Goal: Task Accomplishment & Management: Complete application form

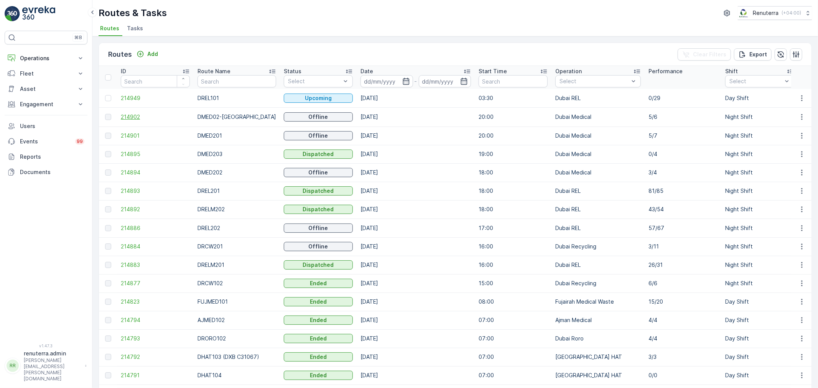
click at [133, 117] on span "214902" at bounding box center [155, 117] width 69 height 8
click at [124, 152] on span "214895" at bounding box center [155, 154] width 69 height 8
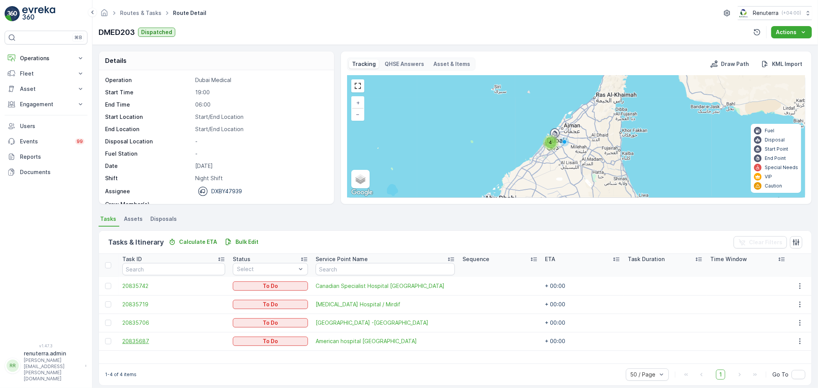
click at [143, 343] on span "20835687" at bounding box center [173, 342] width 103 height 8
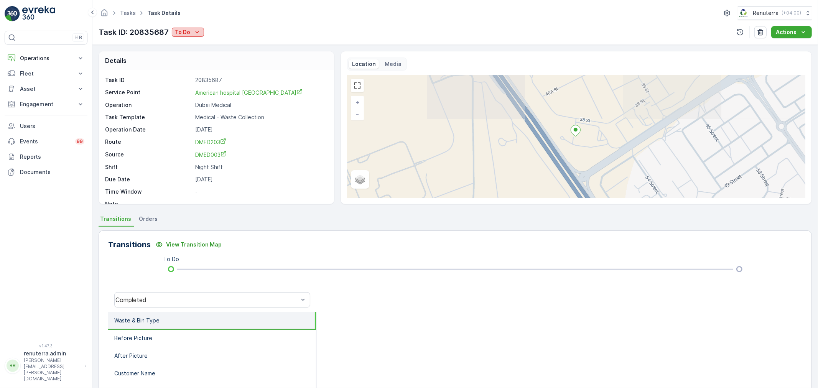
click at [178, 32] on p "To Do" at bounding box center [182, 32] width 15 height 8
click at [208, 45] on div "Completed" at bounding box center [212, 43] width 79 height 11
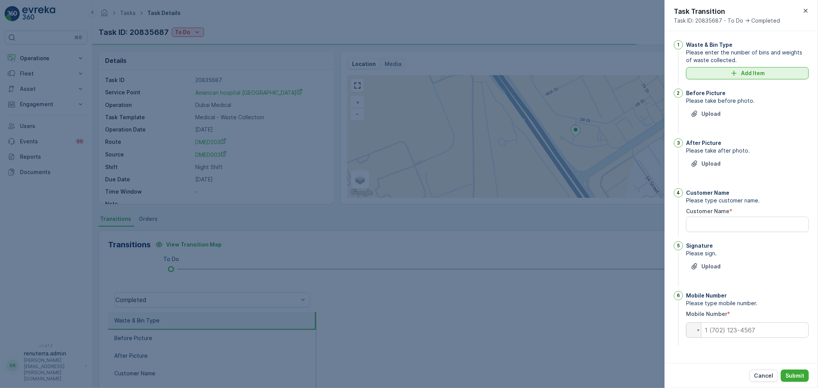
click at [717, 71] on div "Add Item" at bounding box center [748, 73] width 114 height 8
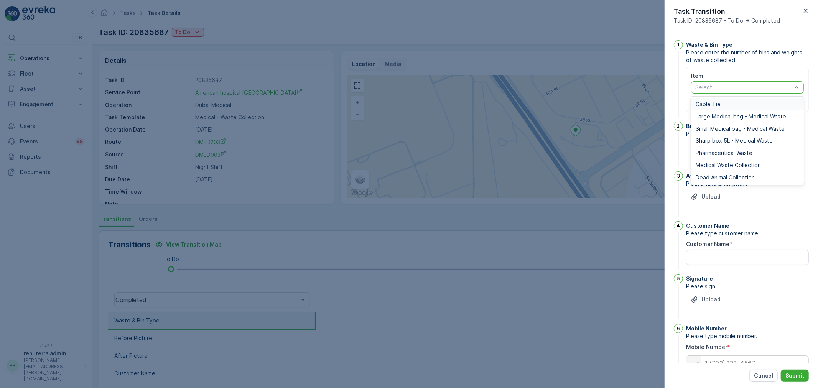
click at [708, 86] on div at bounding box center [744, 87] width 98 height 6
click at [712, 166] on span "Medical Waste Collection" at bounding box center [728, 165] width 65 height 6
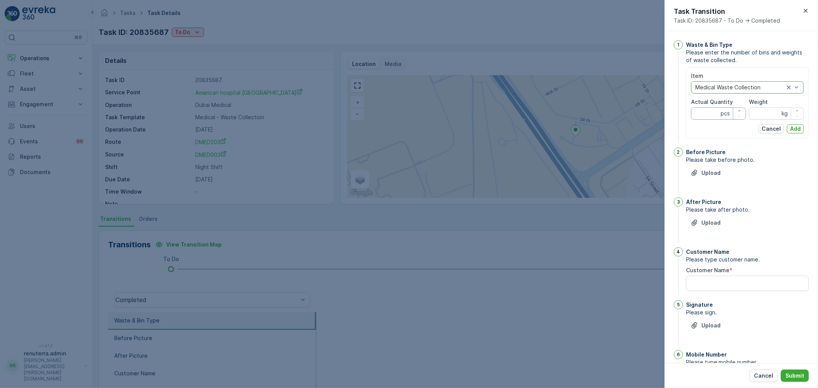
click at [700, 116] on Quantity "Actual Quantity" at bounding box center [718, 113] width 55 height 12
type Quantity "7"
click at [758, 112] on input "Weight" at bounding box center [776, 113] width 55 height 12
type input "27"
click at [793, 127] on p "Add" at bounding box center [795, 129] width 11 height 8
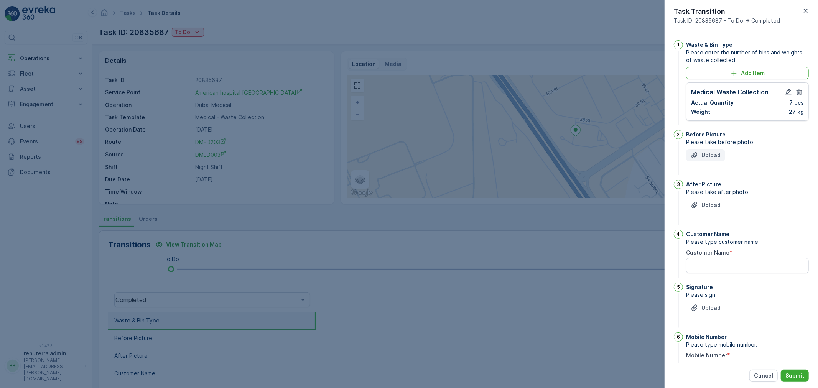
click at [718, 157] on p "Upload" at bounding box center [711, 156] width 19 height 8
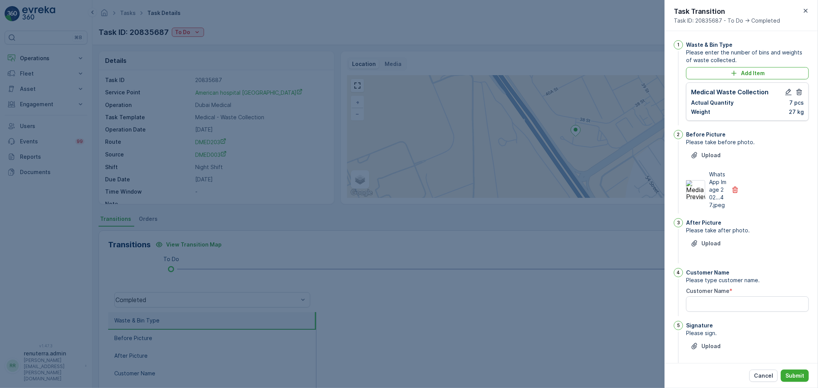
click at [704, 234] on span "Please take after photo." at bounding box center [747, 231] width 123 height 8
click at [703, 247] on p "Upload" at bounding box center [711, 244] width 19 height 8
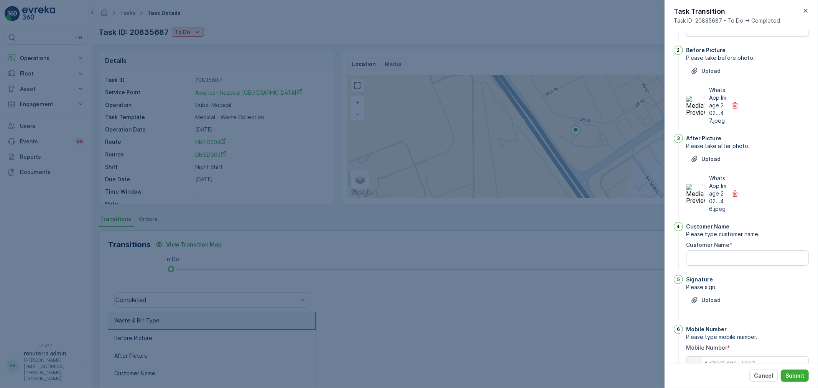
scroll to position [85, 0]
click at [710, 265] on Name "Customer Name" at bounding box center [747, 257] width 123 height 15
type Name "A"
click at [701, 306] on button "Upload" at bounding box center [705, 299] width 39 height 12
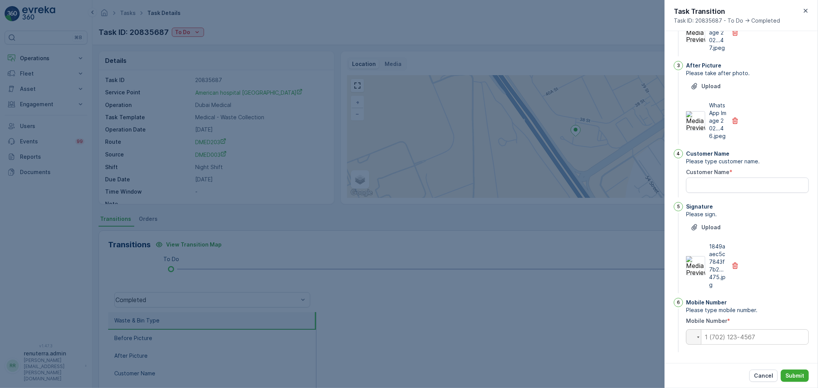
scroll to position [170, 0]
click at [725, 339] on input "tel" at bounding box center [747, 337] width 123 height 15
paste input "0545381984"
type input "0545381984"
click at [748, 190] on Name "Customer Name" at bounding box center [747, 185] width 123 height 15
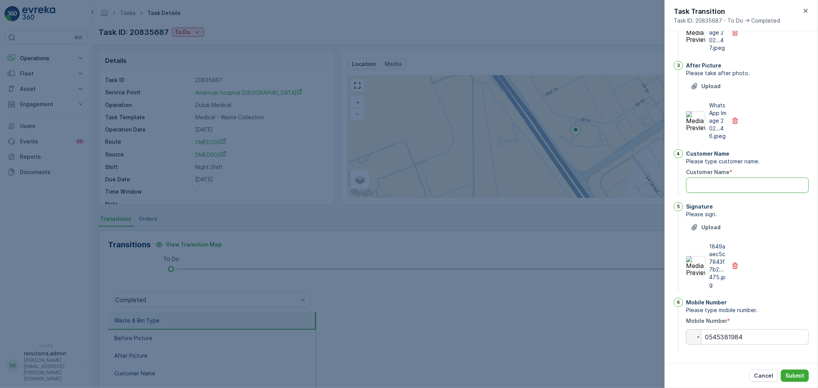
paste Name "elemarmauro"
type Name "elemarmauro"
click at [795, 371] on button "Submit" at bounding box center [795, 376] width 28 height 12
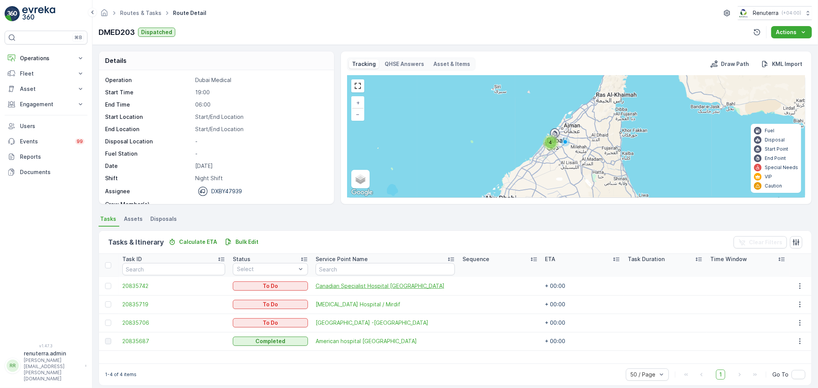
click at [343, 287] on span "Canadian Specialist Hospital [GEOGRAPHIC_DATA]" at bounding box center [385, 286] width 139 height 8
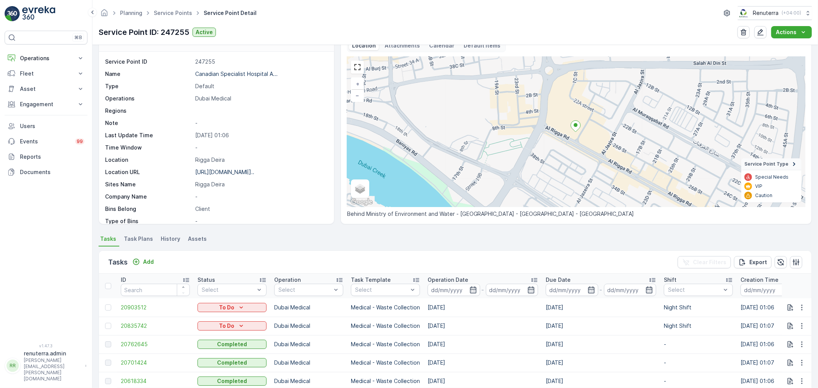
scroll to position [43, 0]
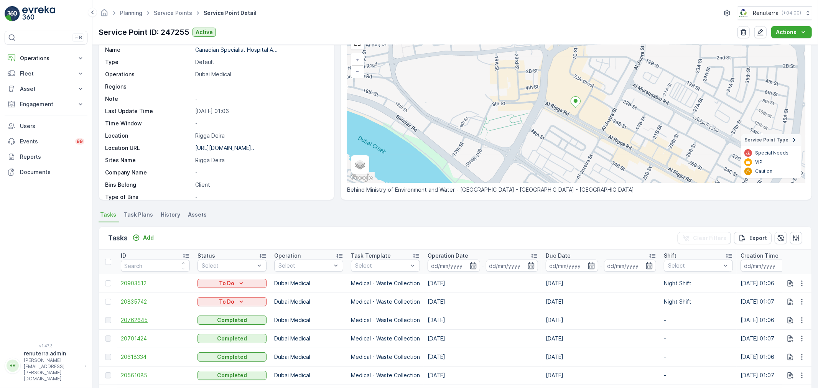
click at [128, 319] on span "20762645" at bounding box center [155, 320] width 69 height 8
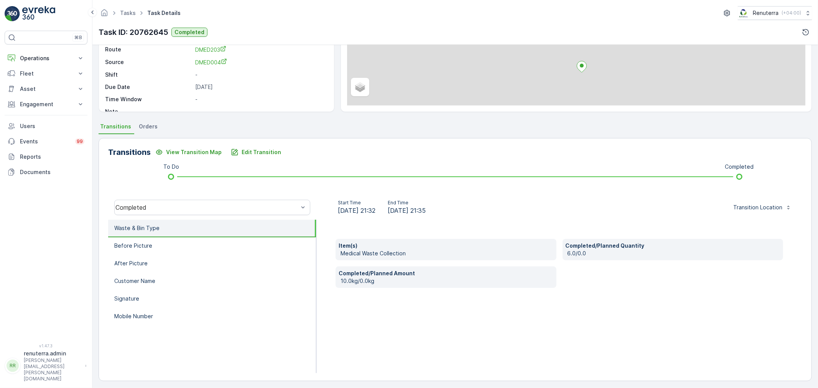
scroll to position [95, 0]
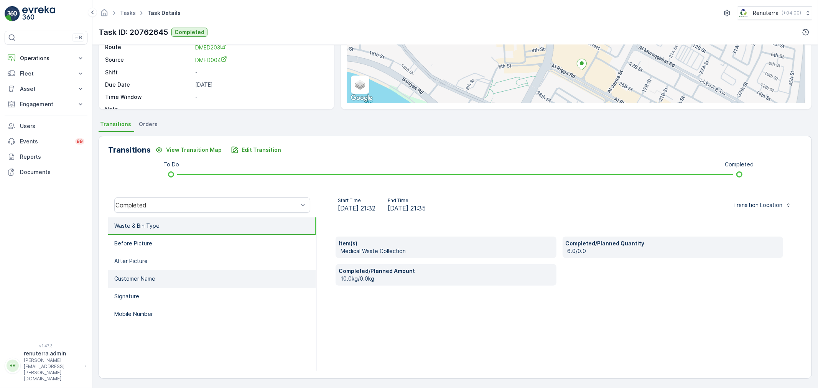
click at [163, 279] on li "Customer Name" at bounding box center [212, 279] width 208 height 18
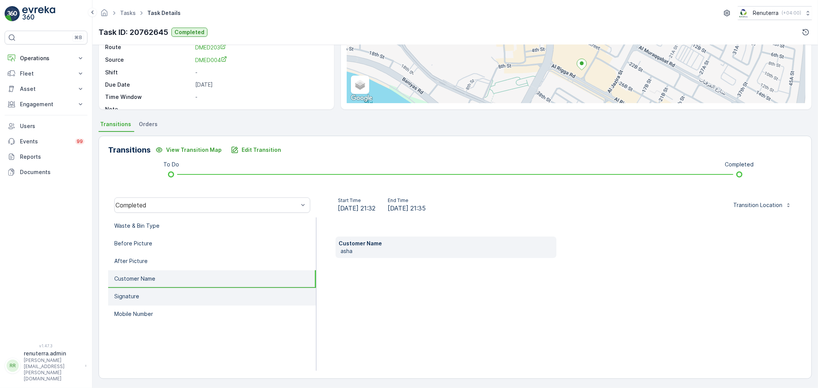
click at [159, 297] on li "Signature" at bounding box center [212, 297] width 208 height 18
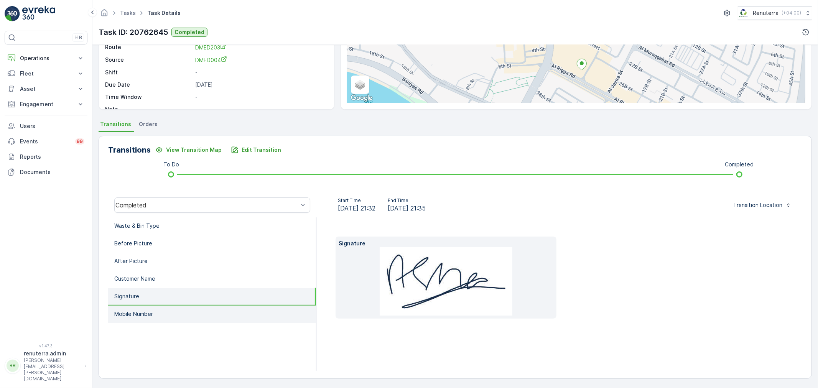
drag, startPoint x: 191, startPoint y: 311, endPoint x: 213, endPoint y: 310, distance: 21.9
click at [192, 311] on li "Mobile Number" at bounding box center [212, 315] width 208 height 18
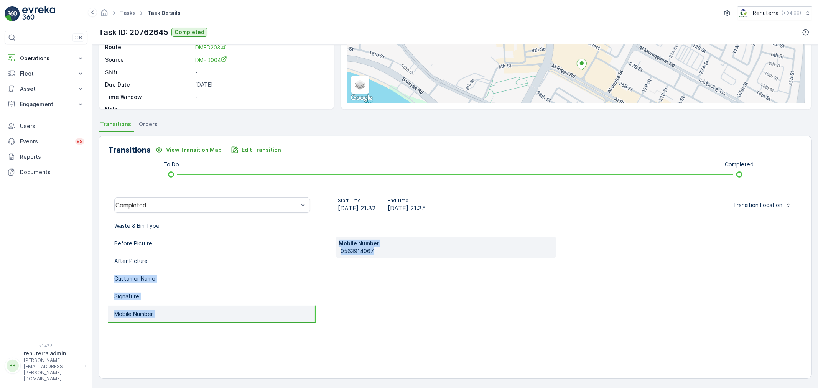
drag, startPoint x: 401, startPoint y: 249, endPoint x: 373, endPoint y: 255, distance: 28.5
click at [308, 255] on div "Waste & Bin Type Before Picture After Picture Customer Name Signature Mobile Nu…" at bounding box center [455, 293] width 694 height 153
click at [403, 277] on div "Mobile Number [PHONE_NUMBER]" at bounding box center [559, 293] width 486 height 153
drag, startPoint x: 381, startPoint y: 279, endPoint x: 334, endPoint y: 277, distance: 46.8
click at [381, 279] on div "Mobile Number [PHONE_NUMBER]" at bounding box center [559, 293] width 486 height 153
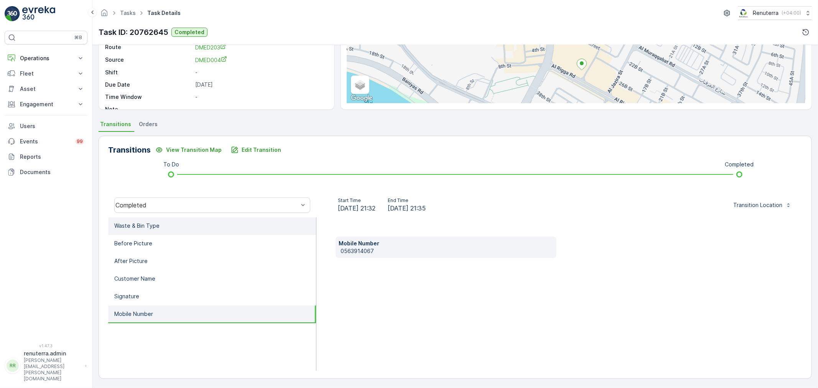
click at [267, 217] on li "Waste & Bin Type" at bounding box center [212, 226] width 208 height 18
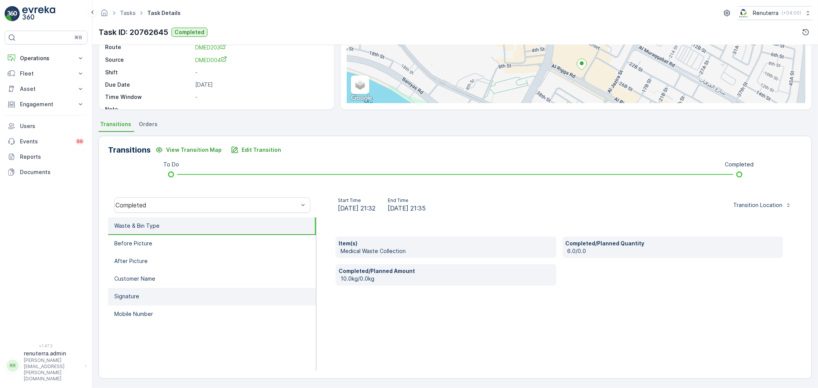
drag, startPoint x: 210, startPoint y: 311, endPoint x: 263, endPoint y: 300, distance: 54.1
click at [210, 311] on li "Mobile Number" at bounding box center [212, 315] width 208 height 18
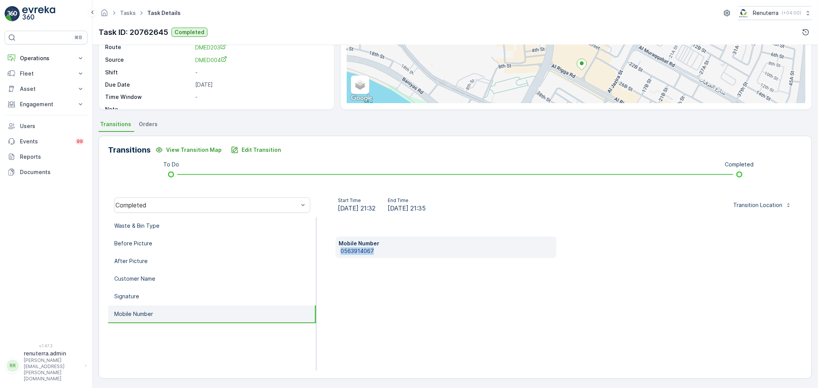
drag, startPoint x: 384, startPoint y: 251, endPoint x: 359, endPoint y: 254, distance: 25.1
click at [348, 255] on div "Mobile Number [PHONE_NUMBER]" at bounding box center [446, 247] width 221 height 21
drag, startPoint x: 359, startPoint y: 254, endPoint x: 341, endPoint y: 295, distance: 45.2
click at [326, 305] on div "Mobile Number [PHONE_NUMBER]" at bounding box center [559, 293] width 486 height 153
drag, startPoint x: 380, startPoint y: 250, endPoint x: 336, endPoint y: 253, distance: 44.6
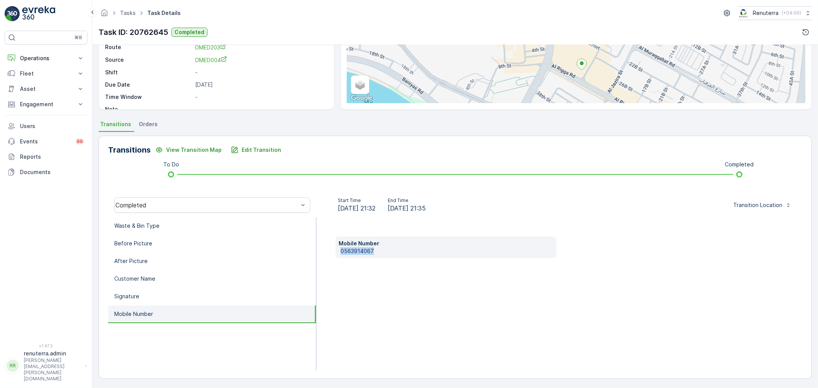
click at [336, 253] on div "Mobile Number [PHONE_NUMBER]" at bounding box center [446, 247] width 221 height 21
copy p "0563914067"
click at [171, 299] on li "Signature" at bounding box center [212, 297] width 208 height 18
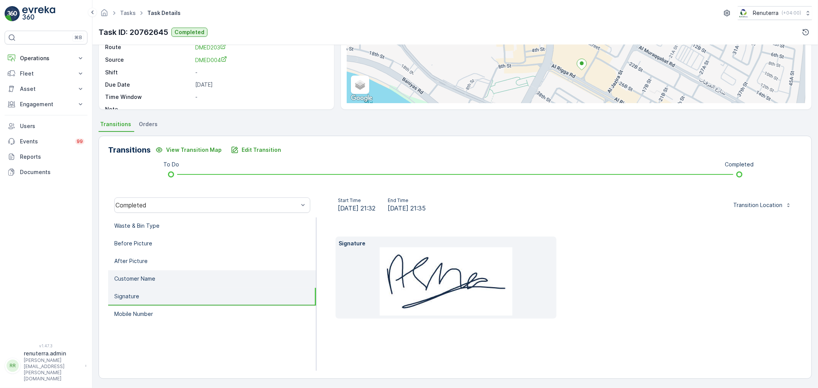
click at [189, 278] on li "Customer Name" at bounding box center [212, 279] width 208 height 18
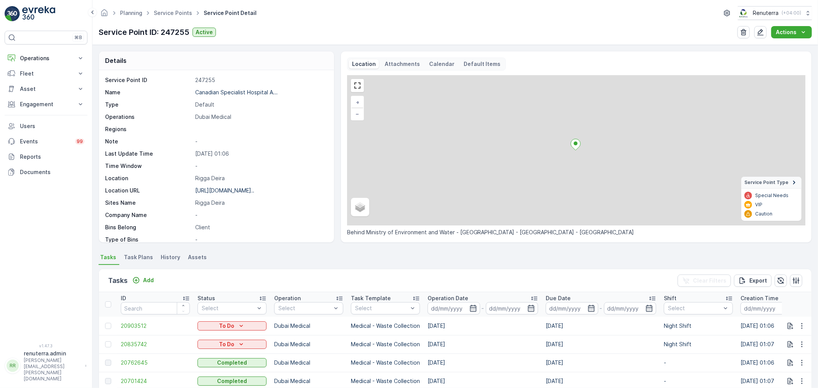
scroll to position [85, 0]
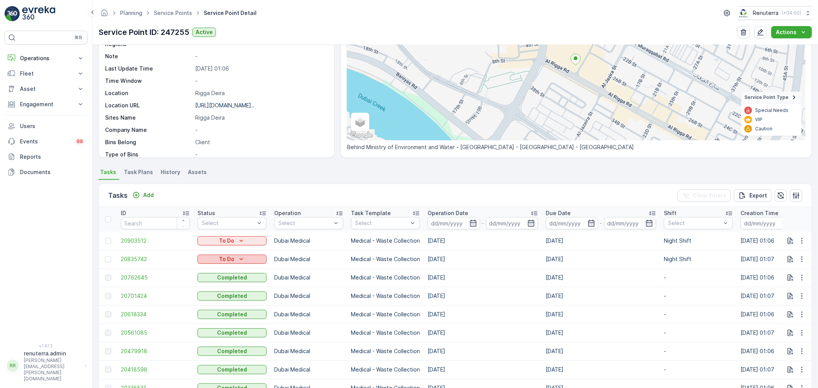
click at [229, 258] on p "To Do" at bounding box center [226, 259] width 15 height 8
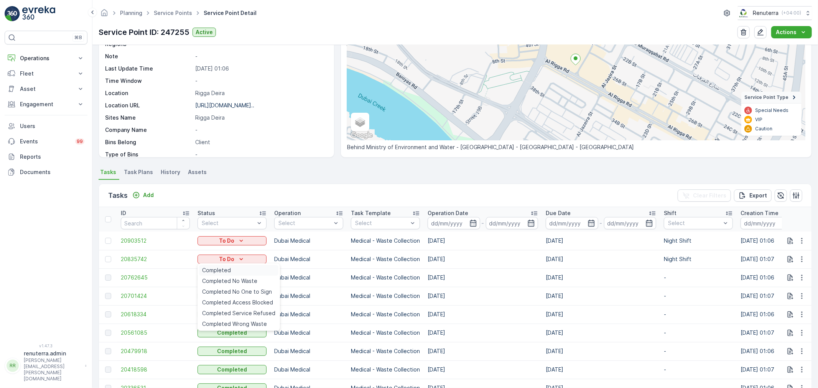
click at [231, 267] on div "Completed" at bounding box center [238, 270] width 79 height 11
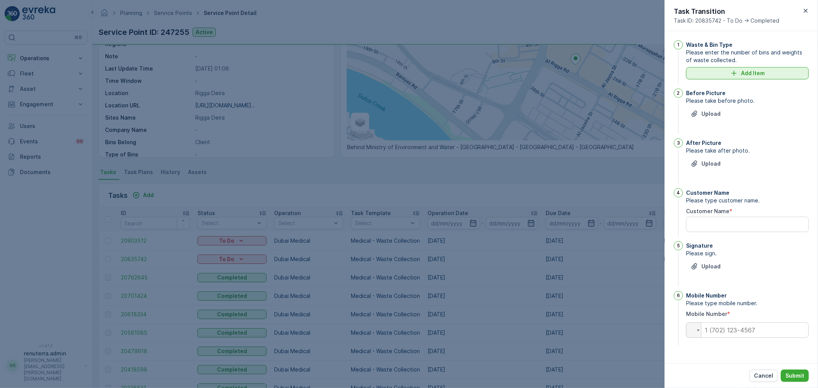
click at [727, 77] on div "Add Item" at bounding box center [748, 73] width 114 height 8
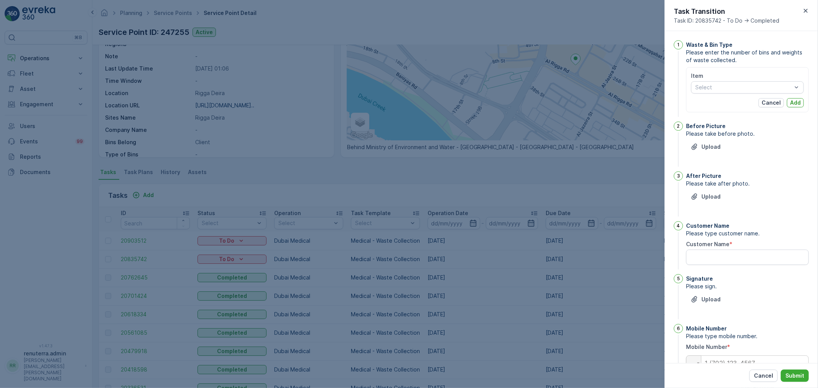
drag, startPoint x: 722, startPoint y: 90, endPoint x: 722, endPoint y: 94, distance: 3.9
click at [722, 94] on div "Item Select Cancel Add" at bounding box center [747, 89] width 113 height 35
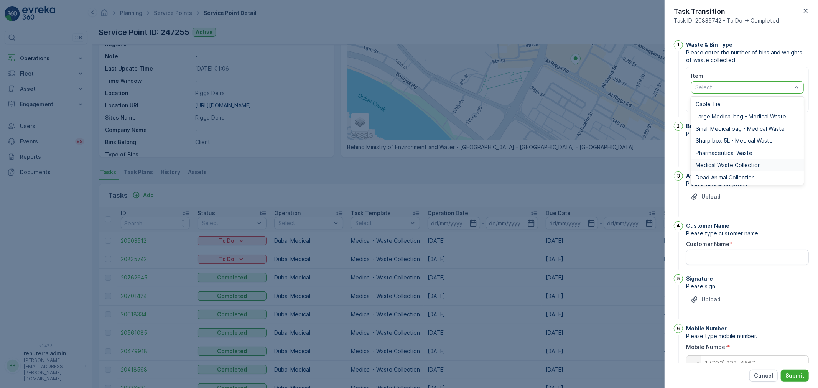
click at [707, 164] on span "Medical Waste Collection" at bounding box center [728, 165] width 65 height 6
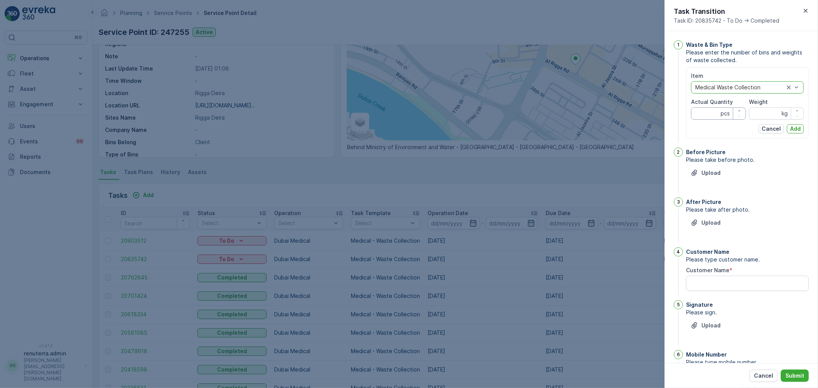
click at [699, 117] on Quantity "Actual Quantity" at bounding box center [718, 113] width 55 height 12
type Quantity "2"
click at [757, 115] on input "Weight" at bounding box center [776, 113] width 55 height 12
type input "7"
click at [796, 128] on p "Add" at bounding box center [795, 129] width 11 height 8
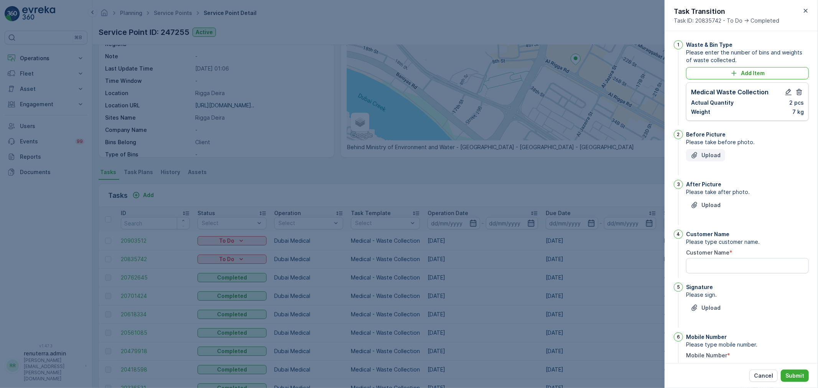
click at [718, 155] on p "Upload" at bounding box center [711, 156] width 19 height 8
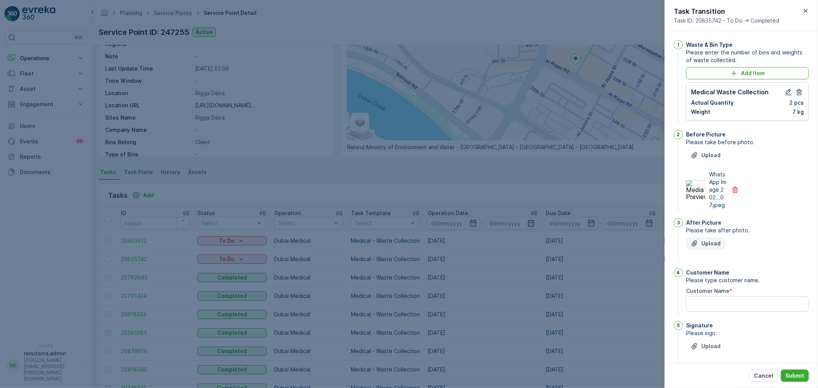
click at [720, 247] on p "Upload" at bounding box center [711, 244] width 19 height 8
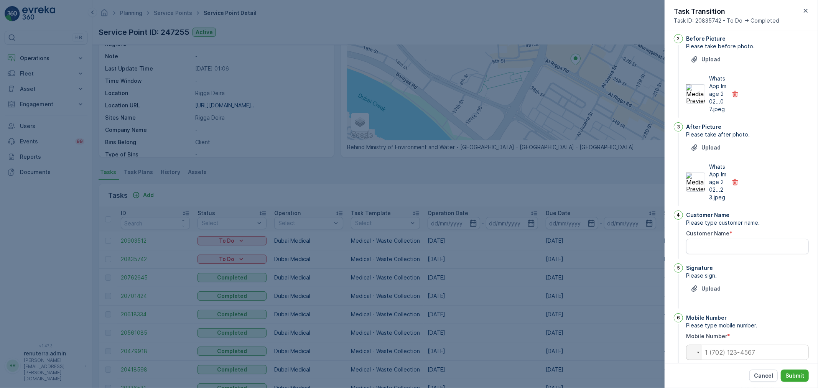
scroll to position [127, 0]
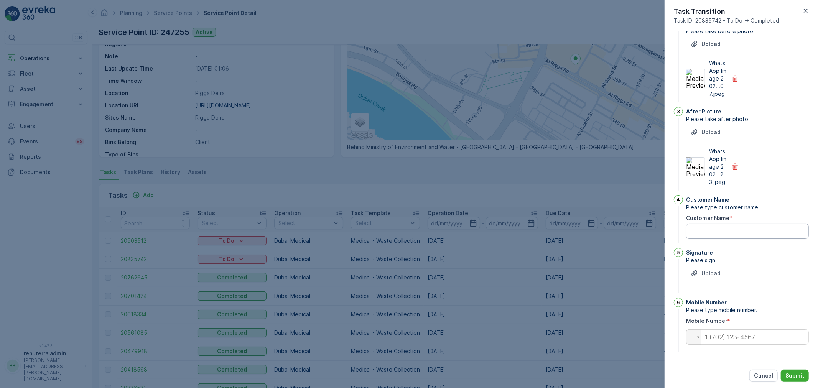
click at [726, 231] on Name "Customer Name" at bounding box center [747, 231] width 123 height 15
type Name "aasha"
click at [710, 274] on p "Upload" at bounding box center [711, 274] width 19 height 8
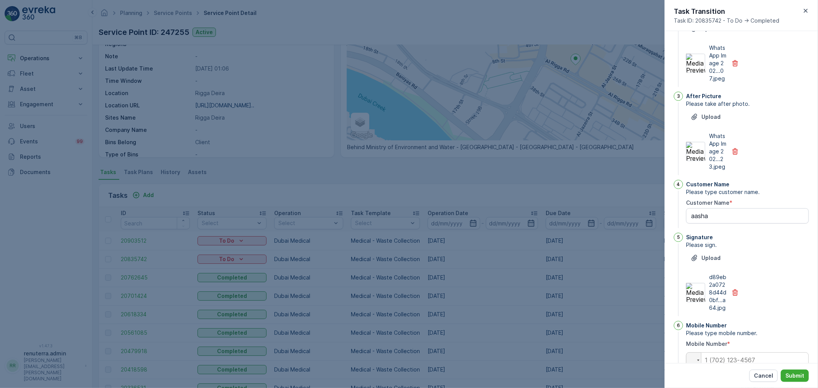
scroll to position [169, 0]
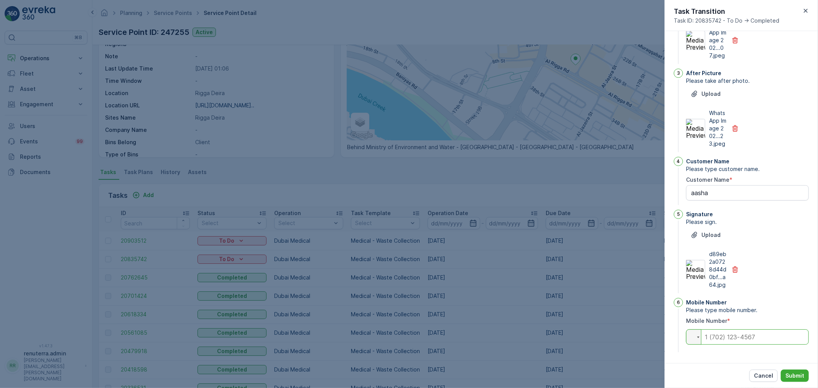
click at [737, 345] on input "tel" at bounding box center [747, 337] width 123 height 15
paste input "0563914067"
type input "0563914067"
click at [793, 378] on p "Submit" at bounding box center [795, 376] width 19 height 8
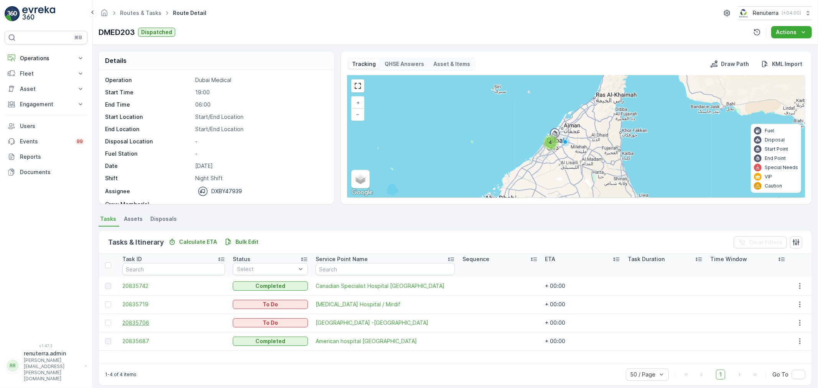
click at [141, 322] on span "20835706" at bounding box center [173, 323] width 103 height 8
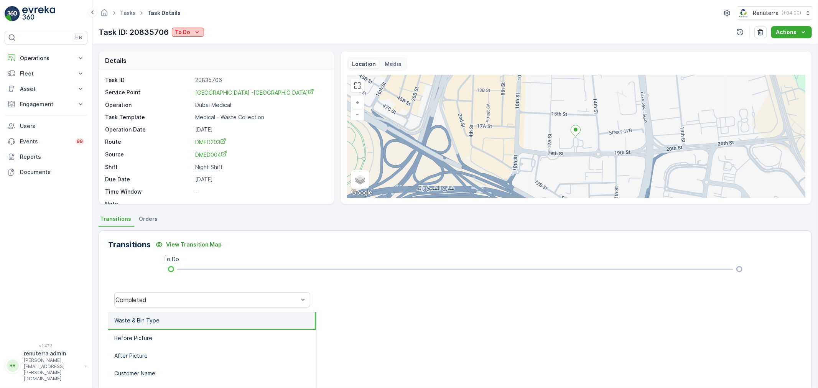
click at [182, 33] on p "To Do" at bounding box center [182, 32] width 15 height 8
click at [222, 46] on div "Completed" at bounding box center [212, 43] width 79 height 11
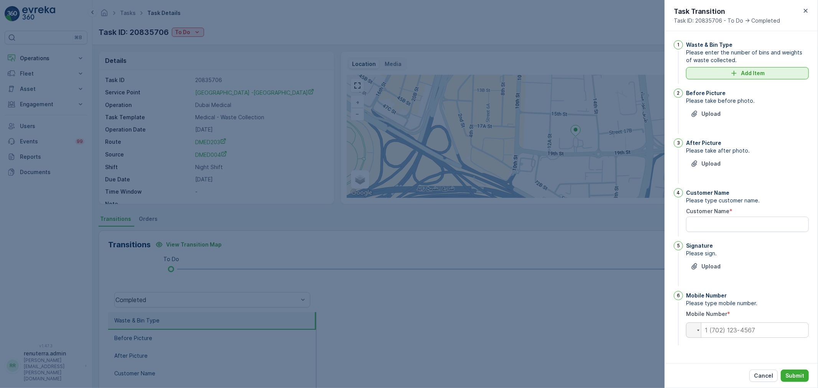
click at [750, 76] on p "Add Item" at bounding box center [753, 73] width 24 height 8
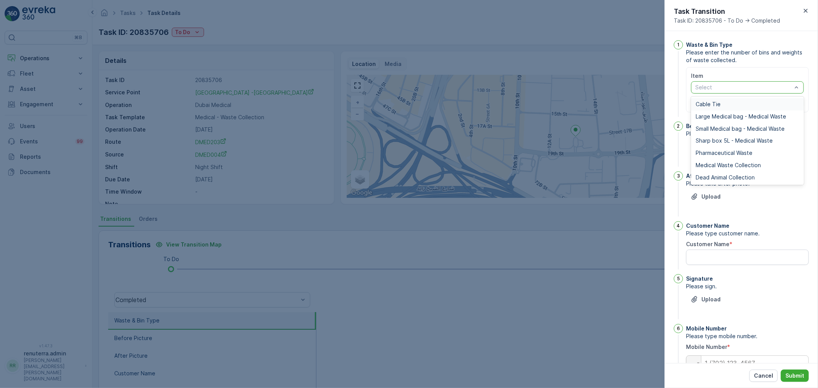
drag, startPoint x: 735, startPoint y: 91, endPoint x: 735, endPoint y: 109, distance: 18.4
click at [734, 164] on span "Medical Waste Collection" at bounding box center [728, 165] width 65 height 6
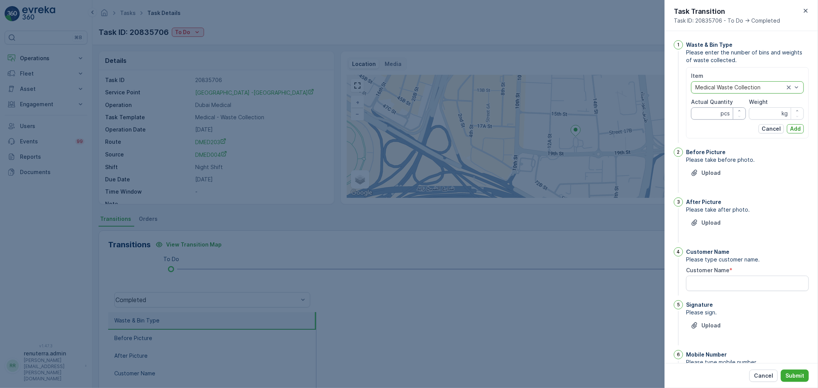
click at [715, 118] on Quantity "Actual Quantity" at bounding box center [718, 113] width 55 height 12
type Quantity "180"
click at [758, 109] on input "Weight" at bounding box center [776, 113] width 55 height 12
type input "764.47"
click at [797, 126] on p "Add" at bounding box center [795, 129] width 11 height 8
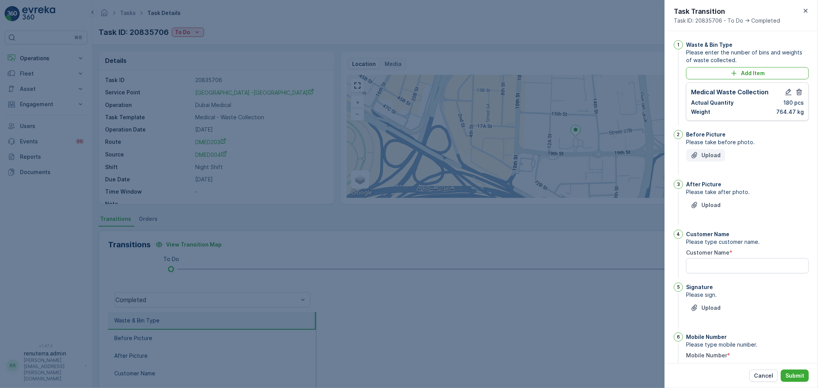
click at [707, 154] on p "Upload" at bounding box center [711, 156] width 19 height 8
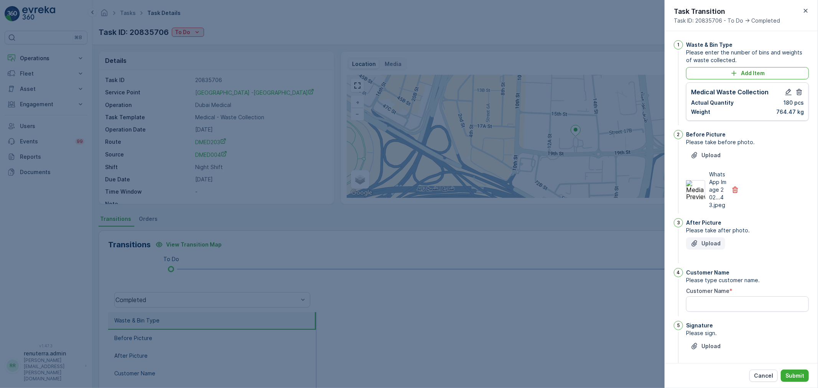
click at [713, 247] on p "Upload" at bounding box center [711, 244] width 19 height 8
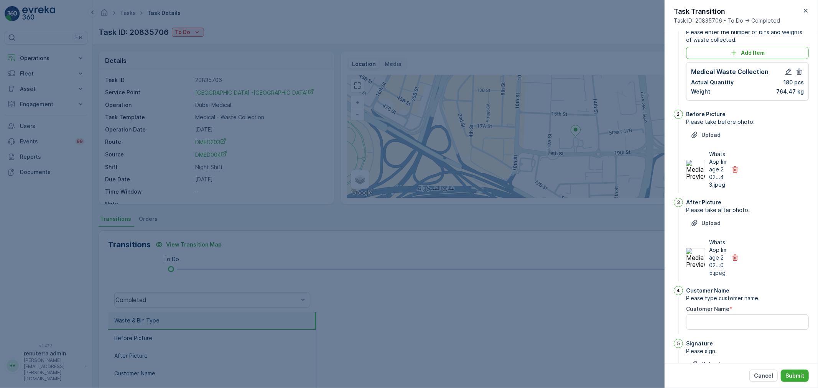
scroll to position [85, 0]
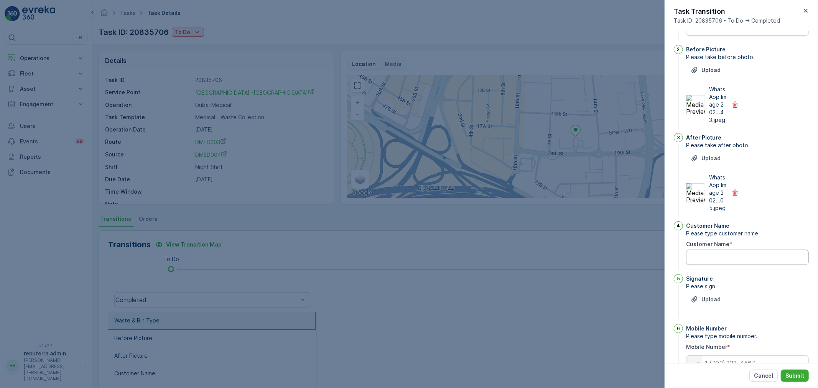
click at [718, 265] on Name "Customer Name" at bounding box center [747, 257] width 123 height 15
paste Name "dinesh"
type Name "dinesh"
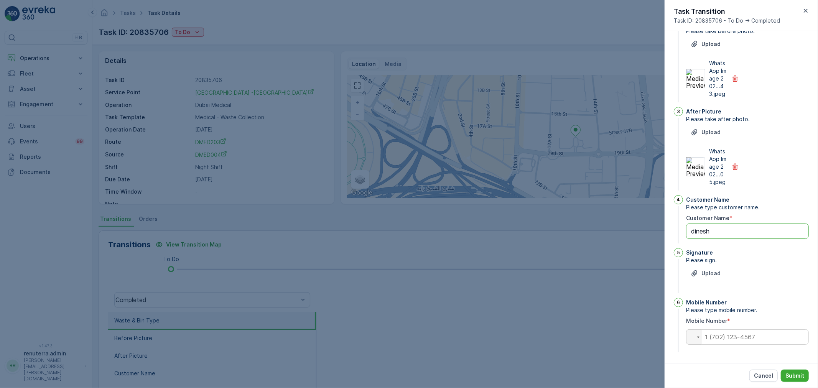
scroll to position [127, 0]
click at [741, 334] on input "tel" at bounding box center [747, 337] width 123 height 15
type input "0562704882"
drag, startPoint x: 718, startPoint y: 233, endPoint x: 623, endPoint y: 234, distance: 95.5
click at [623, 234] on div "Tasks Task Details Renuterra ( +04:00 ) Task ID: 20835706 To Do Actions Details…" at bounding box center [455, 194] width 726 height 388
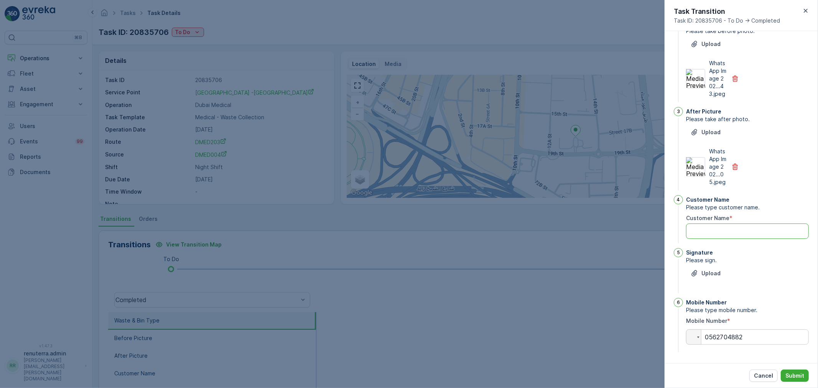
type Name "c"
click at [715, 271] on p "Upload" at bounding box center [711, 274] width 19 height 8
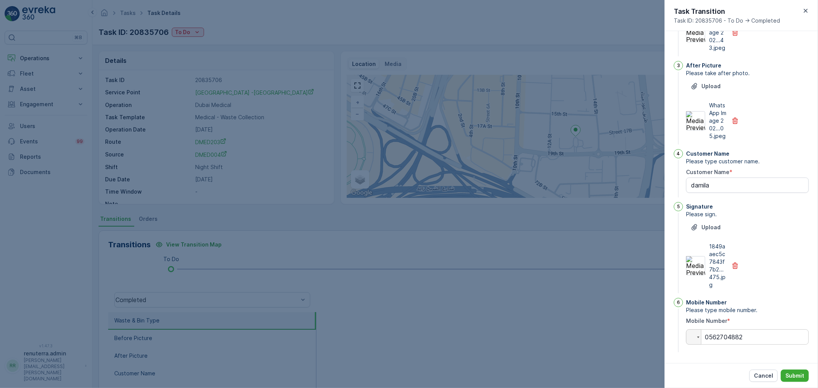
scroll to position [173, 0]
click at [698, 182] on Name "damila" at bounding box center [747, 185] width 123 height 15
type Name "clamila"
click at [799, 377] on p "Submit" at bounding box center [795, 376] width 19 height 8
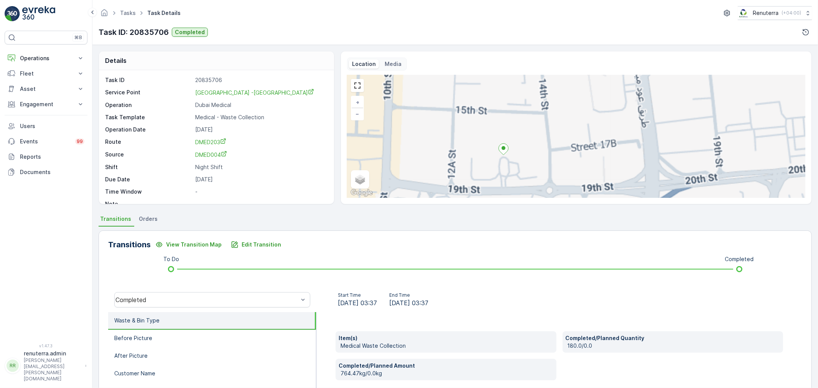
drag, startPoint x: 462, startPoint y: 152, endPoint x: 504, endPoint y: 154, distance: 41.5
click at [510, 152] on div "+ − Satellite Roadmap Terrain Hybrid Leaflet Keyboard shortcuts Map Data Map da…" at bounding box center [576, 136] width 458 height 123
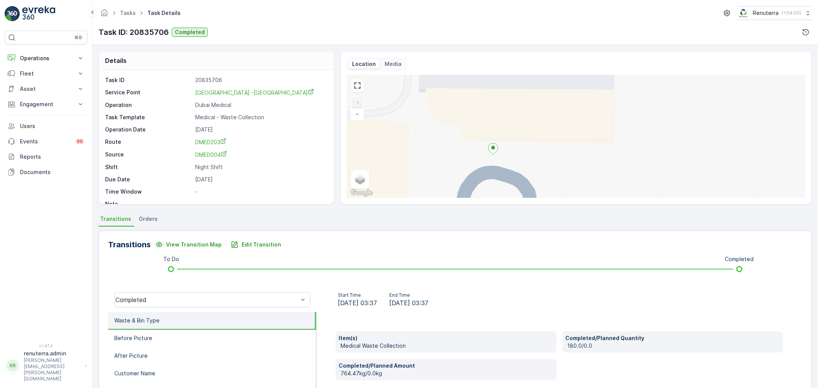
drag, startPoint x: 483, startPoint y: 152, endPoint x: 490, endPoint y: 152, distance: 6.5
click at [490, 152] on icon at bounding box center [493, 149] width 10 height 12
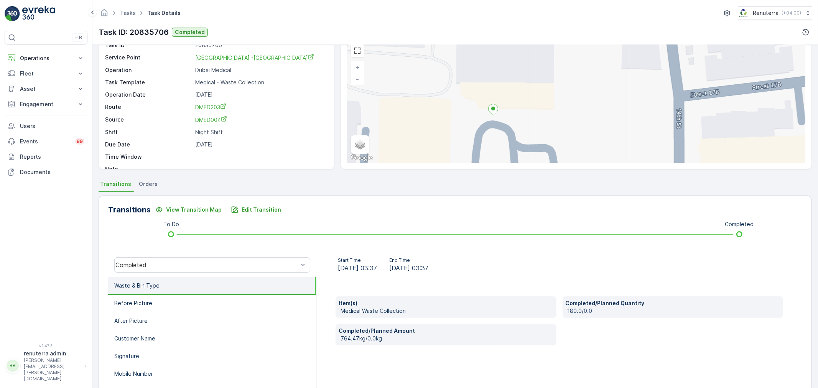
scroll to position [0, 0]
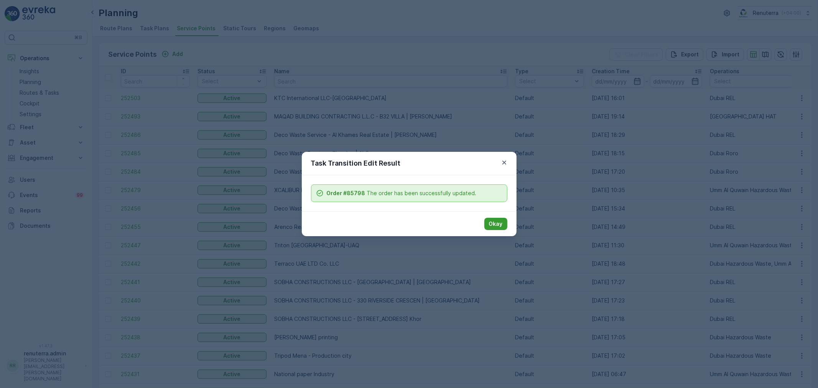
click at [503, 219] on button "Okay" at bounding box center [495, 224] width 23 height 12
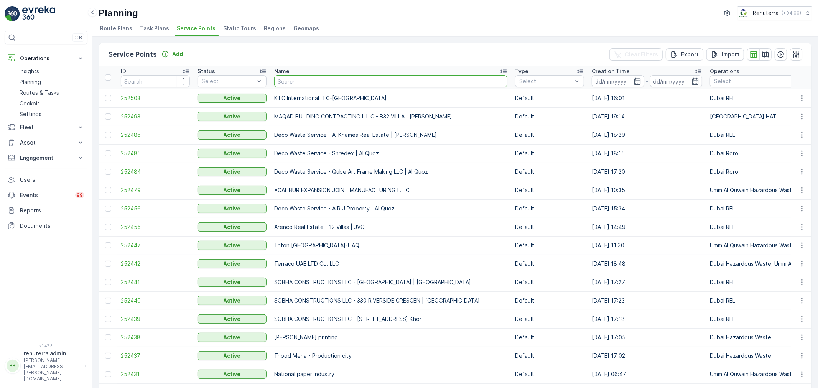
click at [303, 79] on input "text" at bounding box center [390, 81] width 233 height 12
type input "Americanh"
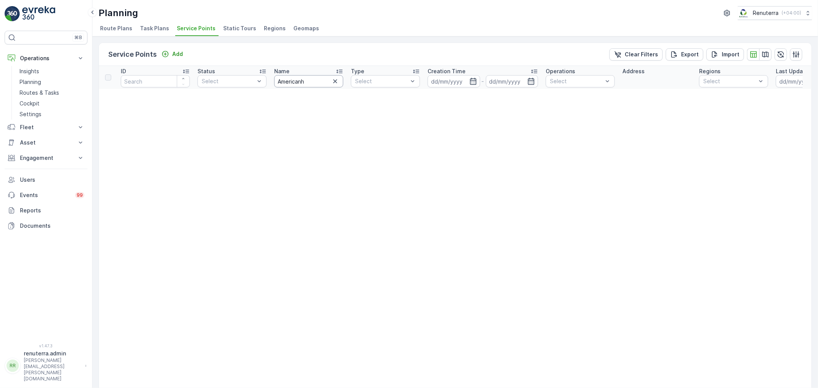
click at [305, 79] on input "Americanh" at bounding box center [308, 81] width 69 height 12
type input "American h"
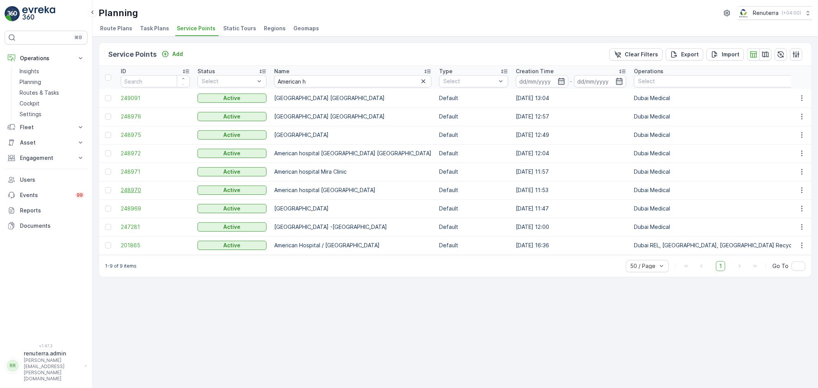
click at [134, 187] on span "248970" at bounding box center [155, 190] width 69 height 8
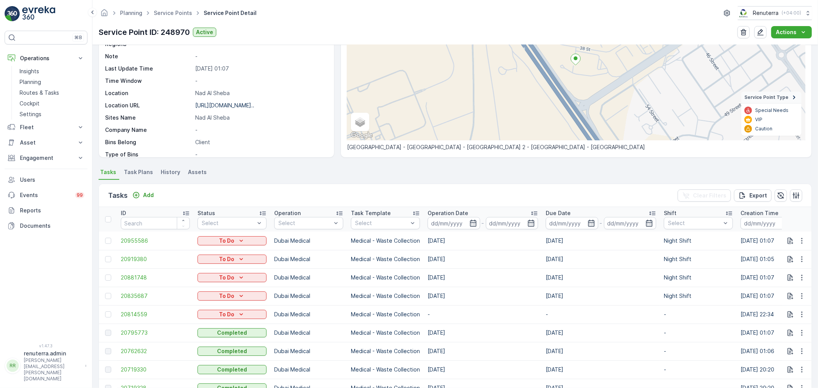
scroll to position [128, 0]
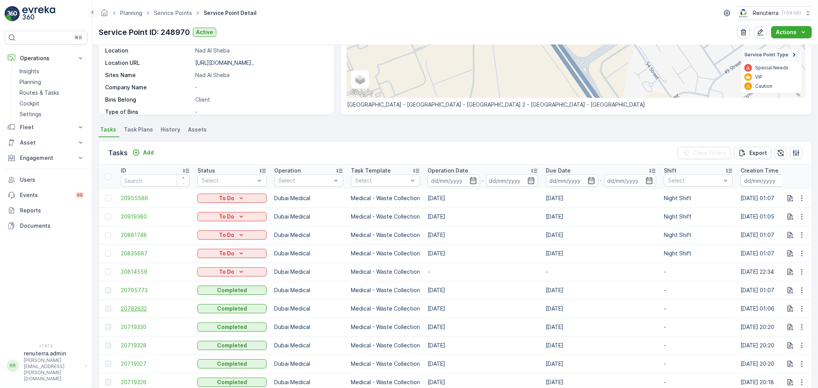
click at [130, 306] on span "20762632" at bounding box center [155, 309] width 69 height 8
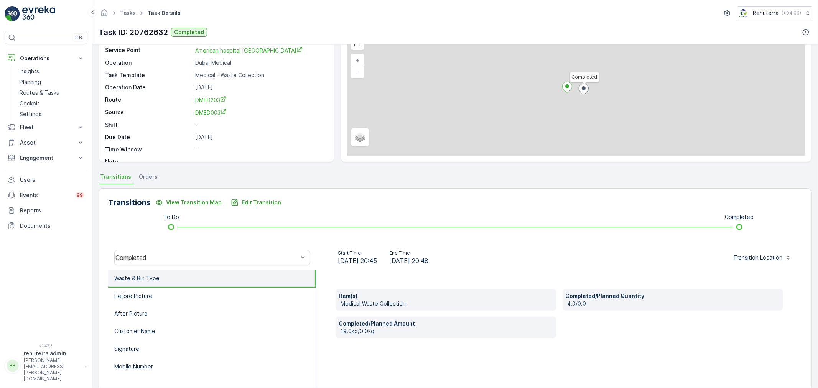
scroll to position [43, 0]
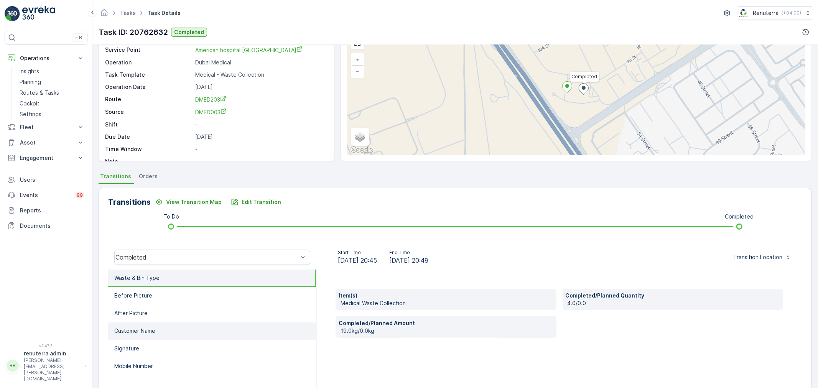
drag, startPoint x: 178, startPoint y: 338, endPoint x: 181, endPoint y: 333, distance: 6.7
click at [178, 338] on ul "Waste & Bin Type Before Picture After Picture Customer Name Signature Mobile Nu…" at bounding box center [212, 346] width 208 height 153
click at [181, 332] on li "Customer Name" at bounding box center [212, 332] width 208 height 18
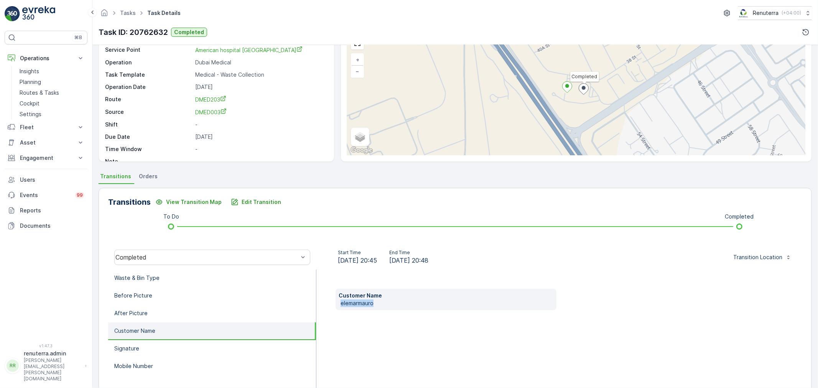
drag, startPoint x: 377, startPoint y: 306, endPoint x: 339, endPoint y: 311, distance: 37.9
click at [339, 311] on div "Customer Name elemarmauro" at bounding box center [559, 346] width 486 height 153
copy p "elemarmauro"
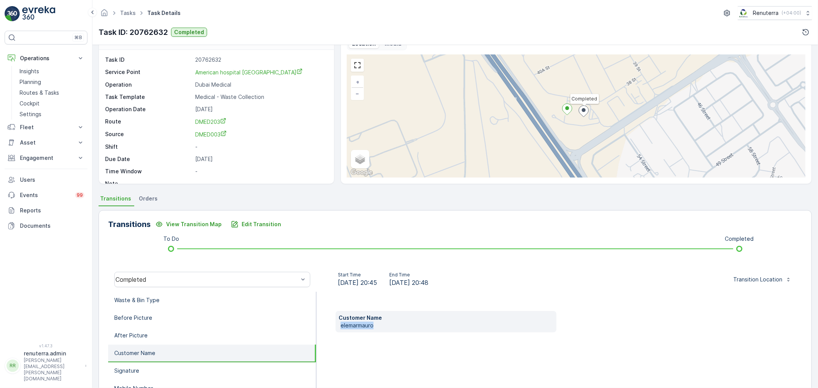
scroll to position [0, 0]
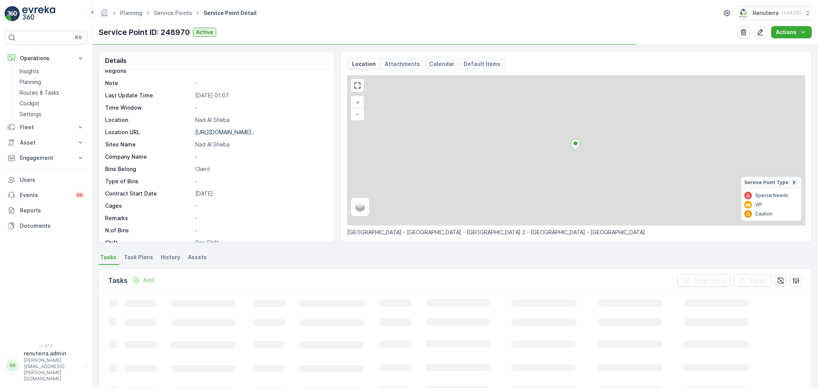
scroll to position [85, 0]
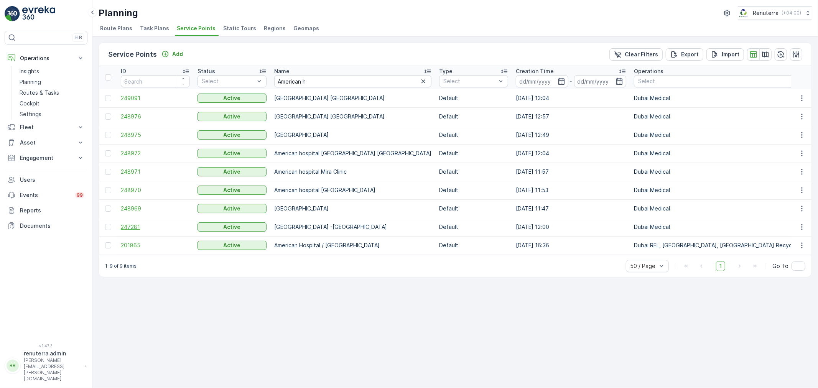
click at [137, 229] on span "247281" at bounding box center [155, 227] width 69 height 8
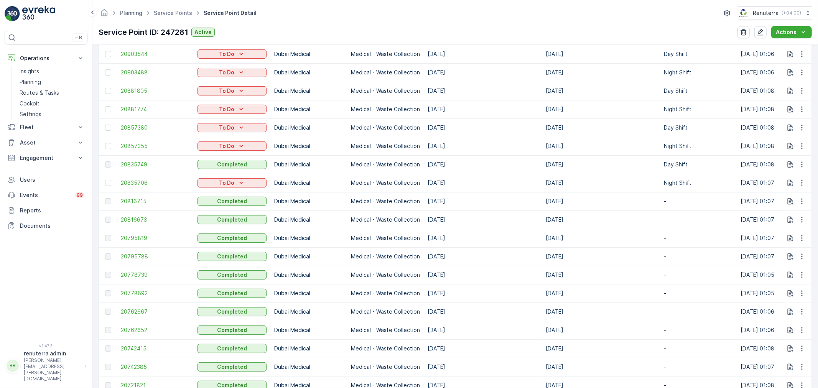
scroll to position [384, 0]
click at [144, 216] on span "20816673" at bounding box center [155, 219] width 69 height 8
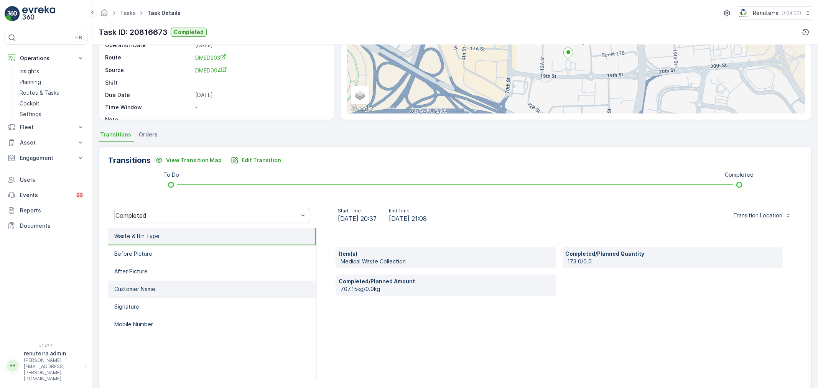
scroll to position [85, 0]
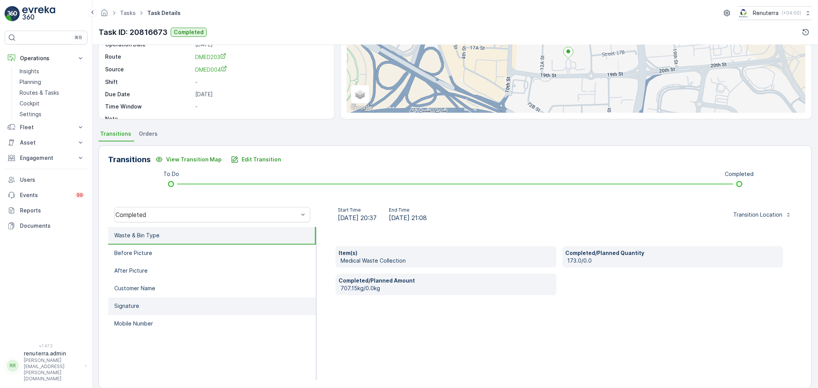
click at [152, 308] on li "Signature" at bounding box center [212, 307] width 208 height 18
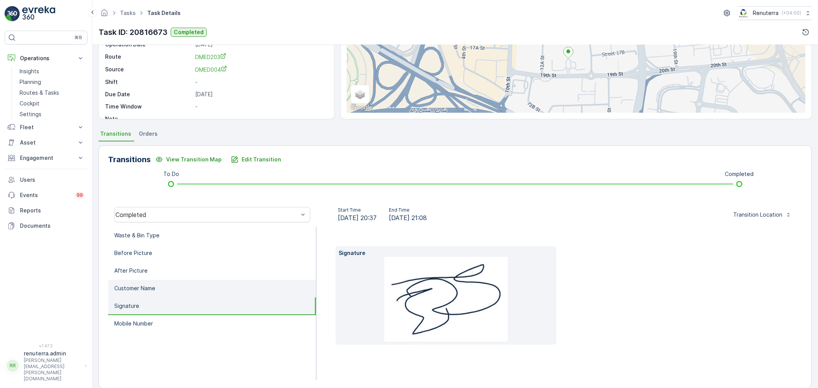
click at [163, 289] on li "Customer Name" at bounding box center [212, 289] width 208 height 18
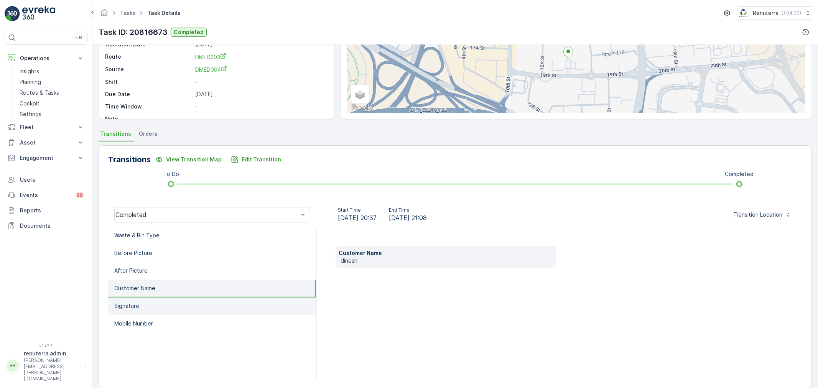
click at [199, 299] on li "Signature" at bounding box center [212, 307] width 208 height 18
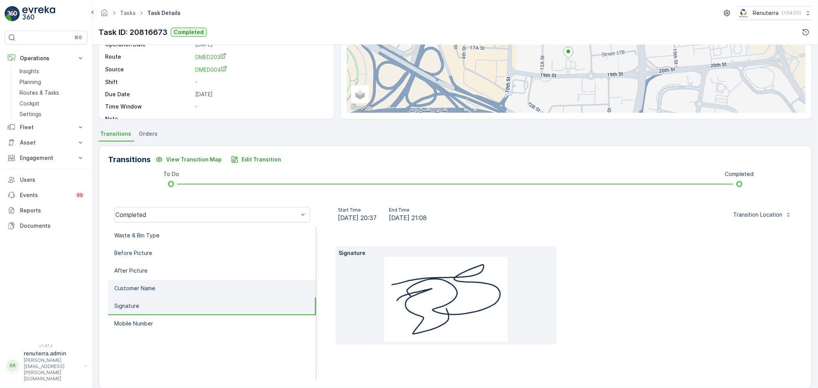
click at [190, 290] on li "Customer Name" at bounding box center [212, 289] width 208 height 18
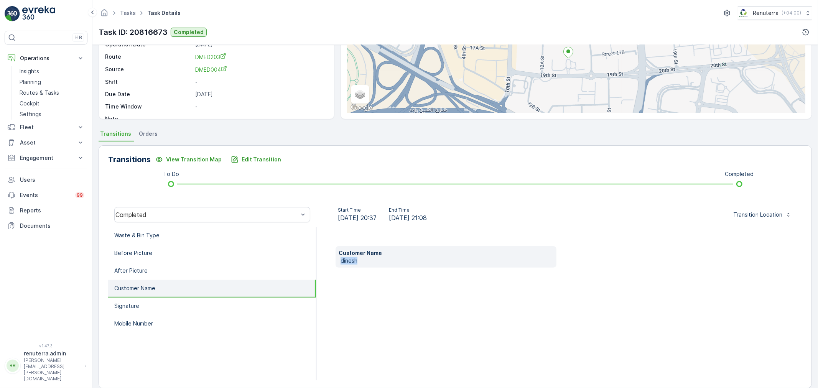
drag, startPoint x: 367, startPoint y: 259, endPoint x: 320, endPoint y: 265, distance: 47.3
click at [320, 265] on div "Customer Name dinesh" at bounding box center [559, 303] width 486 height 153
copy p "dinesh"
drag, startPoint x: 147, startPoint y: 324, endPoint x: 156, endPoint y: 323, distance: 8.5
click at [148, 324] on p "Mobile Number" at bounding box center [133, 324] width 39 height 8
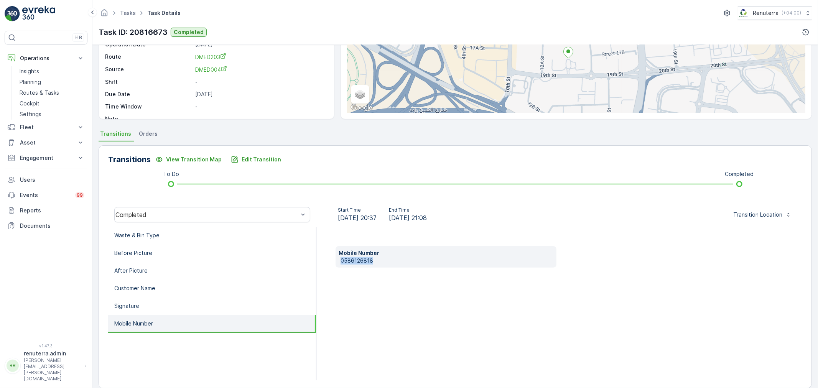
drag, startPoint x: 390, startPoint y: 257, endPoint x: 337, endPoint y: 261, distance: 53.4
click at [337, 261] on div "Mobile Number 0586126818" at bounding box center [446, 256] width 221 height 21
copy p "0586126818"
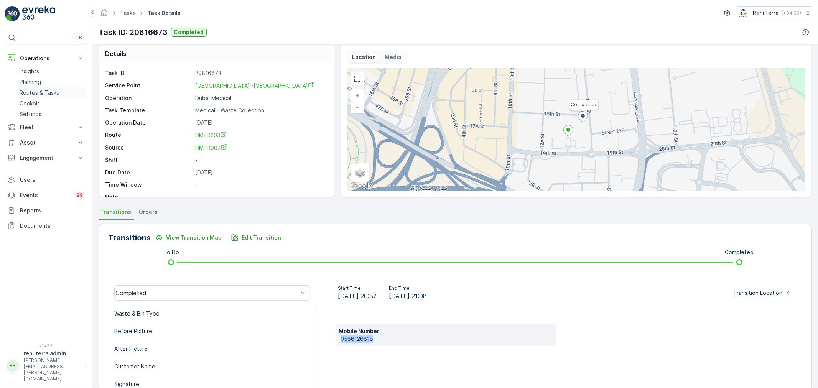
scroll to position [0, 0]
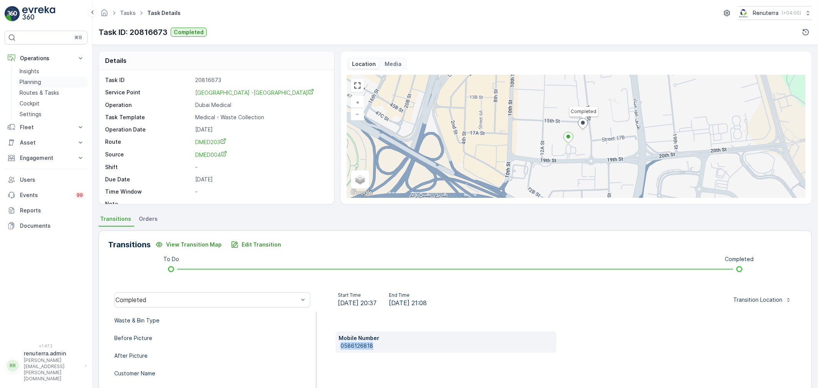
click at [41, 82] on link "Planning" at bounding box center [51, 82] width 71 height 11
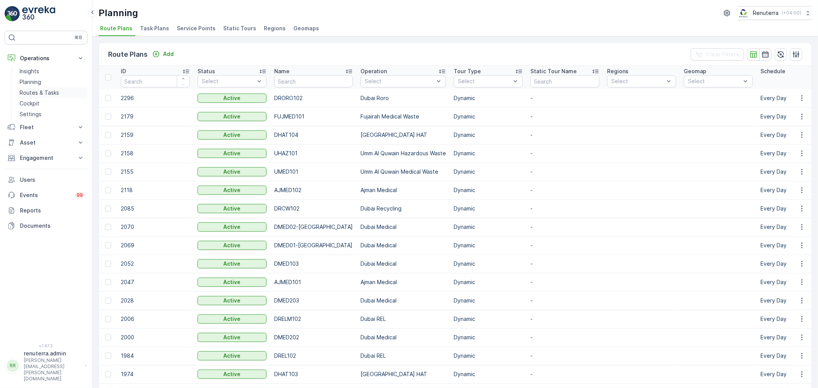
click at [35, 89] on link "Routes & Tasks" at bounding box center [51, 92] width 71 height 11
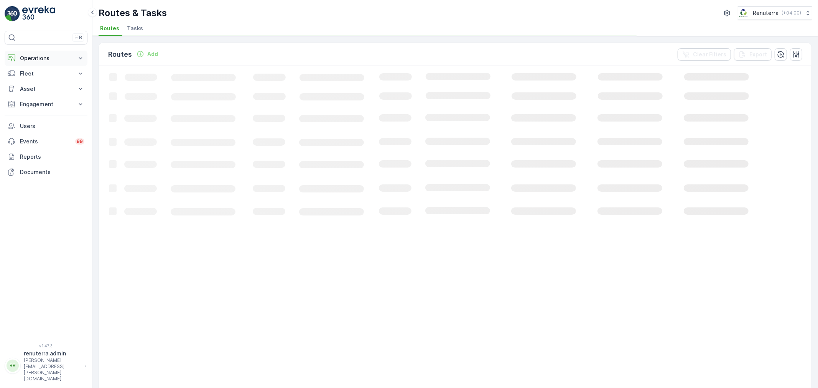
click at [44, 60] on p "Operations" at bounding box center [46, 58] width 52 height 8
click at [40, 97] on link "Routes & Tasks" at bounding box center [51, 92] width 71 height 11
click at [44, 90] on p "Routes & Tasks" at bounding box center [40, 93] width 40 height 8
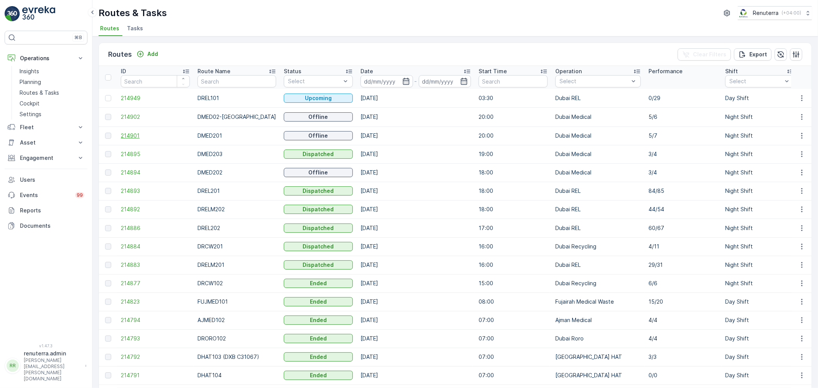
click at [137, 135] on span "214901" at bounding box center [155, 136] width 69 height 8
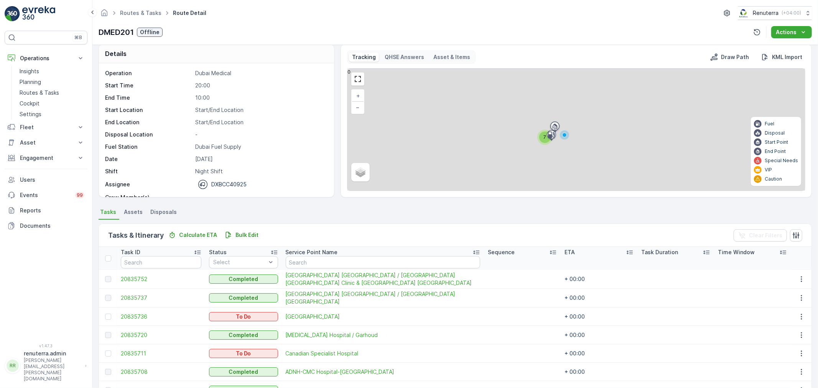
scroll to position [50, 0]
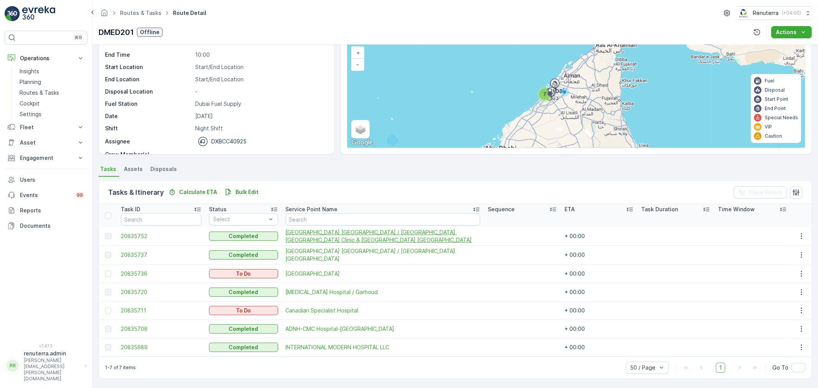
click at [362, 234] on span "[GEOGRAPHIC_DATA] [GEOGRAPHIC_DATA] / [GEOGRAPHIC_DATA] [GEOGRAPHIC_DATA] Clini…" at bounding box center [383, 236] width 194 height 15
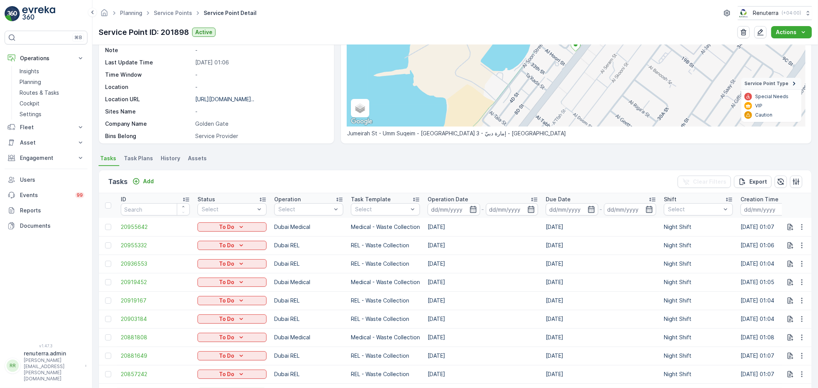
scroll to position [128, 0]
